Goal: Find specific page/section: Find specific page/section

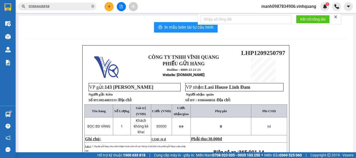
click at [337, 17] on icon "close" at bounding box center [335, 17] width 4 height 4
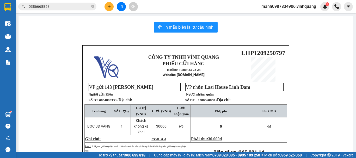
click at [93, 7] on icon "close-circle" at bounding box center [92, 6] width 3 height 3
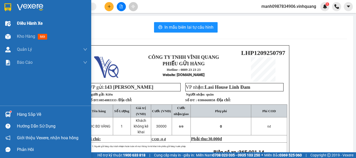
click at [8, 23] on img at bounding box center [7, 23] width 5 height 5
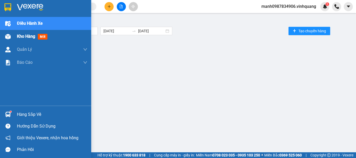
click at [7, 35] on img at bounding box center [7, 36] width 5 height 5
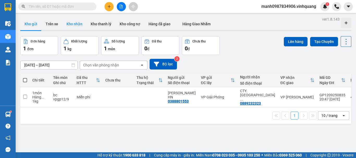
click at [78, 23] on button "Kho nhận" at bounding box center [74, 24] width 24 height 12
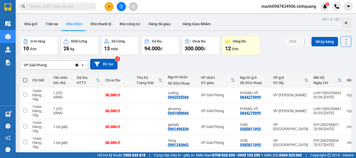
click at [234, 47] on span "đơn" at bounding box center [235, 49] width 7 height 4
